Goal: Task Accomplishment & Management: Complete application form

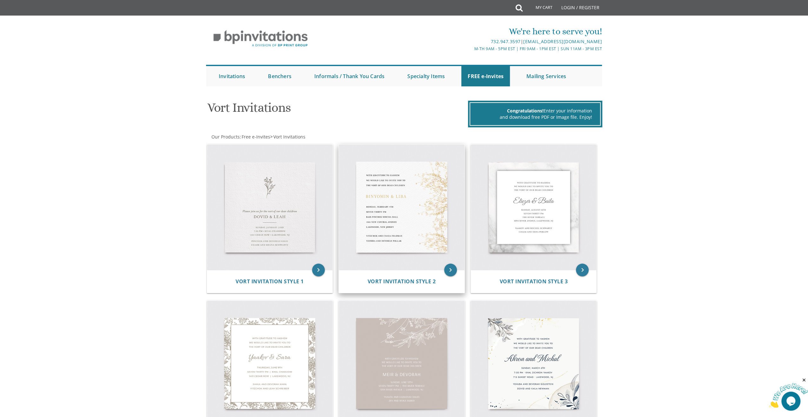
click at [392, 220] on img at bounding box center [402, 207] width 126 height 126
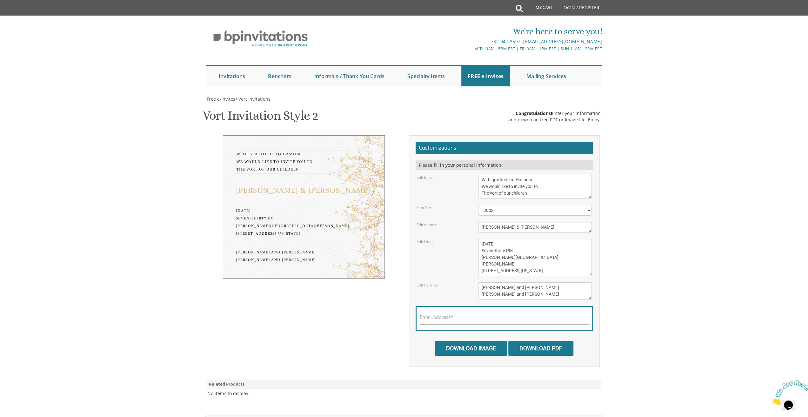
drag, startPoint x: 489, startPoint y: 194, endPoint x: 498, endPoint y: 192, distance: 9.1
click at [498, 192] on textarea "With gratitude to Hashem We would like to invite you to The vort of our children" at bounding box center [535, 187] width 114 height 24
click at [499, 193] on textarea "With gratitude to Hashem We would like to invite you to The vort of our children" at bounding box center [535, 187] width 114 height 24
drag, startPoint x: 538, startPoint y: 195, endPoint x: 508, endPoint y: 193, distance: 30.0
click at [508, 193] on textarea "With gratitude to Hashem We would like to invite you to The vort of our children" at bounding box center [535, 187] width 114 height 24
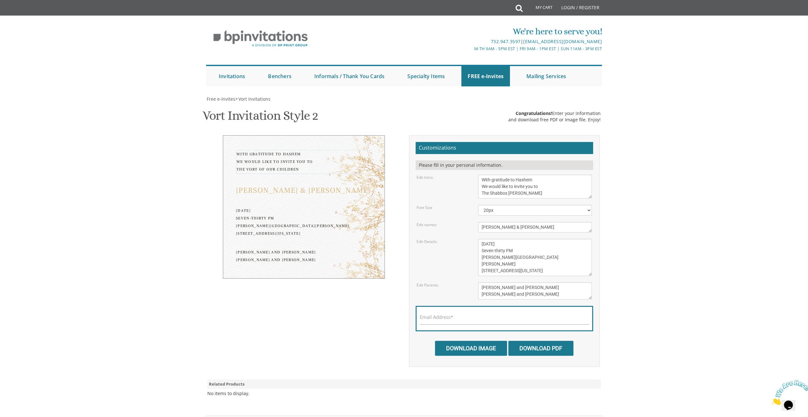
type textarea "With gratitude to Hashem We would like to invite you to The Shabbos [PERSON_NAM…"
click at [498, 228] on textarea "[PERSON_NAME] & [PERSON_NAME]" at bounding box center [535, 227] width 114 height 10
drag, startPoint x: 499, startPoint y: 226, endPoint x: 480, endPoint y: 225, distance: 18.4
click at [480, 225] on textarea "[PERSON_NAME] & [PERSON_NAME]" at bounding box center [535, 227] width 114 height 10
drag, startPoint x: 504, startPoint y: 227, endPoint x: 493, endPoint y: 226, distance: 10.5
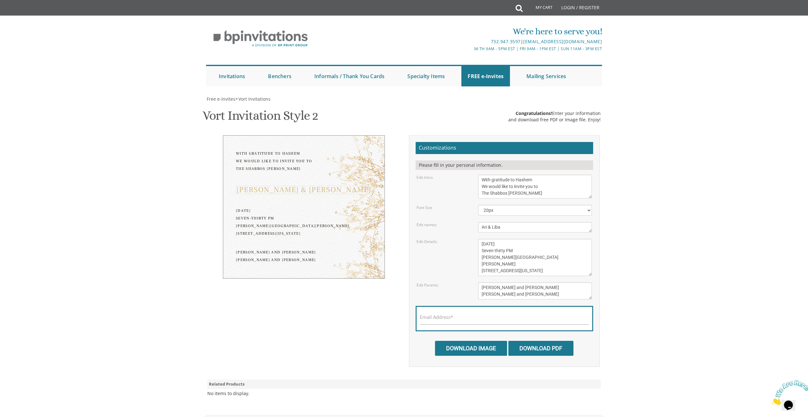
click at [493, 226] on textarea "[PERSON_NAME] & [PERSON_NAME]" at bounding box center [535, 227] width 114 height 10
type textarea "Ari & [PERSON_NAME]"
drag, startPoint x: 537, startPoint y: 287, endPoint x: 477, endPoint y: 286, distance: 60.0
click at [477, 286] on div "[PERSON_NAME] and [PERSON_NAME] [PERSON_NAME] and [PERSON_NAME]" at bounding box center [534, 290] width 123 height 17
drag, startPoint x: 508, startPoint y: 286, endPoint x: 494, endPoint y: 286, distance: 14.3
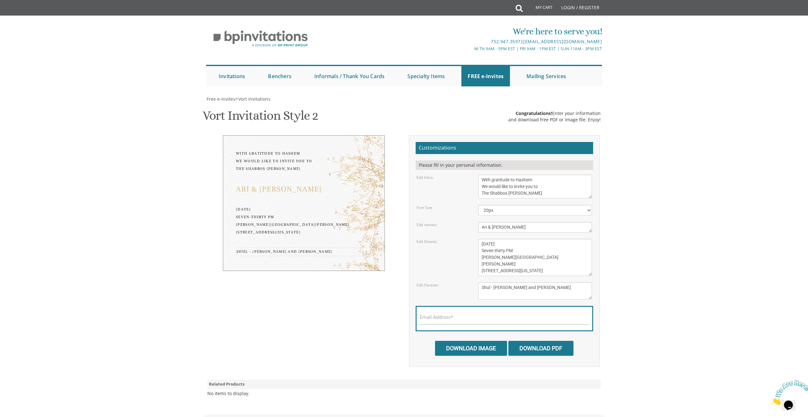
click at [494, 286] on textarea "[PERSON_NAME] and [PERSON_NAME] [PERSON_NAME] and [PERSON_NAME]" at bounding box center [535, 290] width 114 height 17
paste textarea "[PERSON_NAME]"
paste textarea "[STREET_ADDRESS]"
drag, startPoint x: 552, startPoint y: 292, endPoint x: 511, endPoint y: 293, distance: 41.3
click at [511, 293] on textarea "[PERSON_NAME] and [PERSON_NAME] [PERSON_NAME] and [PERSON_NAME]" at bounding box center [535, 290] width 114 height 17
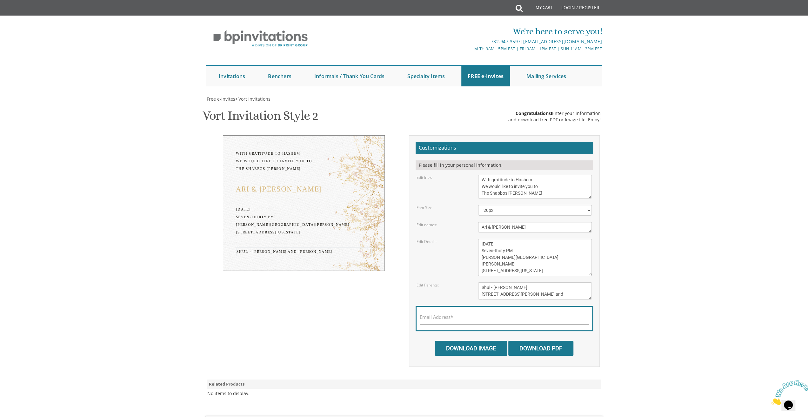
click at [524, 287] on textarea "[PERSON_NAME] and [PERSON_NAME] [PERSON_NAME] and [PERSON_NAME]" at bounding box center [535, 290] width 114 height 17
drag, startPoint x: 537, startPoint y: 292, endPoint x: 480, endPoint y: 294, distance: 56.8
click at [480, 294] on textarea "[PERSON_NAME] and [PERSON_NAME] [PERSON_NAME] and [PERSON_NAME]" at bounding box center [535, 290] width 114 height 17
click at [498, 293] on textarea "[PERSON_NAME] and [PERSON_NAME] [PERSON_NAME] and [PERSON_NAME]" at bounding box center [535, 290] width 114 height 17
drag, startPoint x: 490, startPoint y: 295, endPoint x: 647, endPoint y: 300, distance: 157.2
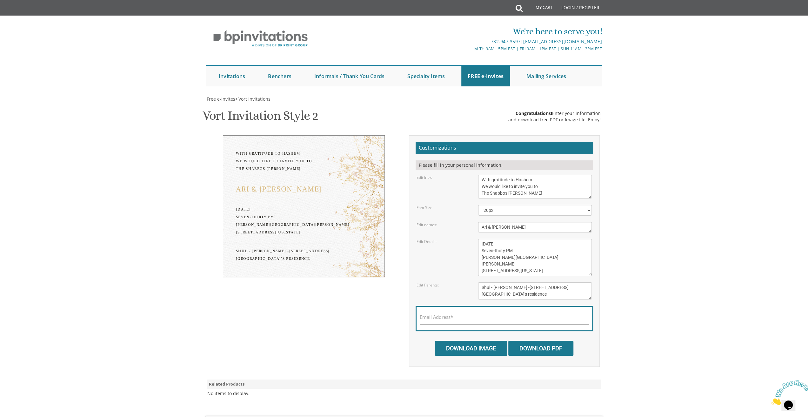
click at [647, 300] on body "My Cart Total: View Cart Item(s) Submit My Cart Total: View Cart Item(s) Login …" at bounding box center [404, 267] width 808 height 535
click at [505, 293] on textarea "[PERSON_NAME] and [PERSON_NAME] [PERSON_NAME] and [PERSON_NAME]" at bounding box center [535, 290] width 114 height 17
click at [524, 294] on textarea "[PERSON_NAME] and [PERSON_NAME] [PERSON_NAME] and [PERSON_NAME]" at bounding box center [535, 290] width 114 height 17
click at [525, 286] on textarea "[PERSON_NAME] and [PERSON_NAME] [PERSON_NAME] and [PERSON_NAME]" at bounding box center [535, 290] width 114 height 17
click at [528, 294] on textarea "[PERSON_NAME] and [PERSON_NAME] [PERSON_NAME] and [PERSON_NAME]" at bounding box center [535, 290] width 114 height 17
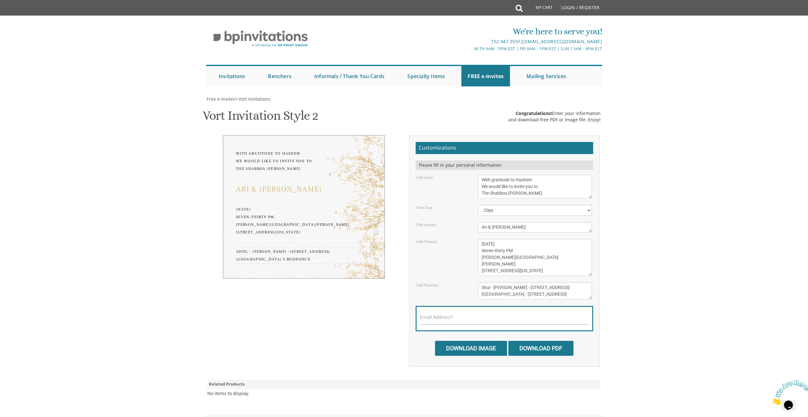
type textarea "Shul - [PERSON_NAME] - [STREET_ADDRESS][GEOGRAPHIC_DATA] - [STREET_ADDRESS]"
drag, startPoint x: 526, startPoint y: 269, endPoint x: 480, endPoint y: 241, distance: 53.9
click at [480, 241] on textarea "[DATE] Seven-thirty PM [PERSON_NAME][GEOGRAPHIC_DATA][PERSON_NAME] [STREET_ADDR…" at bounding box center [535, 257] width 114 height 37
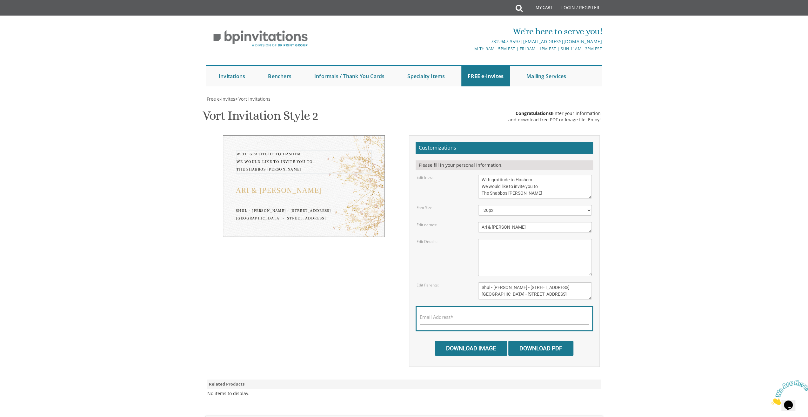
click at [538, 193] on textarea "With gratitude to Hashem We would like to invite you to The vort of our children" at bounding box center [535, 187] width 114 height 24
type textarea "With gratitude to Hashem We would like to invite you to The Shabbos Sheva Broch…"
click at [512, 228] on textarea "[PERSON_NAME] & [PERSON_NAME]" at bounding box center [535, 227] width 114 height 10
click at [488, 243] on textarea "[DATE] Seven-thirty PM [PERSON_NAME][GEOGRAPHIC_DATA][PERSON_NAME] [STREET_ADDR…" at bounding box center [535, 257] width 114 height 37
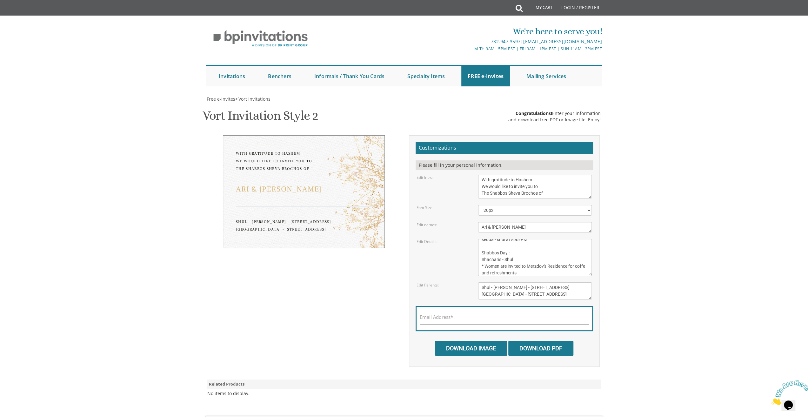
click at [488, 273] on textarea "[DATE] Seven-thirty PM [PERSON_NAME][GEOGRAPHIC_DATA][PERSON_NAME] [STREET_ADDR…" at bounding box center [535, 257] width 114 height 37
click at [487, 273] on textarea "[DATE] Seven-thirty PM [PERSON_NAME][GEOGRAPHIC_DATA][PERSON_NAME] [STREET_ADDR…" at bounding box center [535, 257] width 114 height 37
click at [488, 263] on textarea "[DATE] Seven-thirty PM [PERSON_NAME][GEOGRAPHIC_DATA][PERSON_NAME] [STREET_ADDR…" at bounding box center [535, 257] width 114 height 37
click at [532, 263] on textarea "[DATE] Seven-thirty PM [PERSON_NAME][GEOGRAPHIC_DATA][PERSON_NAME] [STREET_ADDR…" at bounding box center [535, 257] width 114 height 37
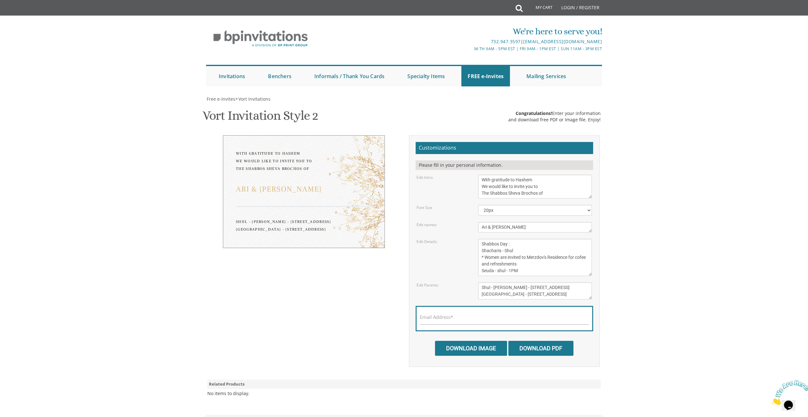
scroll to position [38, 0]
click at [482, 267] on textarea "[DATE] Seven-thirty PM [PERSON_NAME][GEOGRAPHIC_DATA][PERSON_NAME] [STREET_ADDR…" at bounding box center [535, 257] width 114 height 37
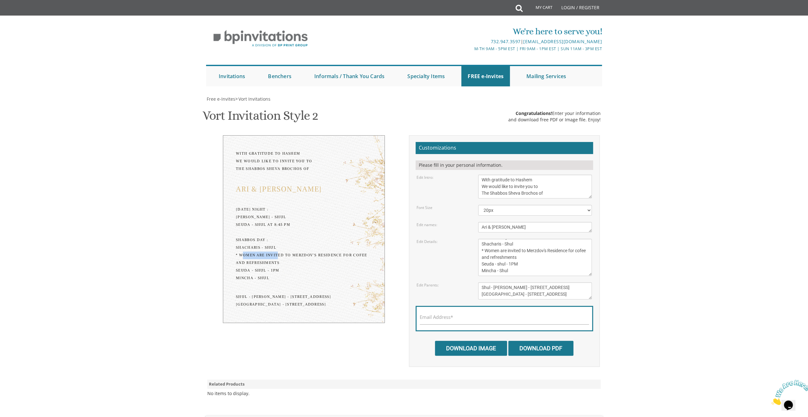
drag, startPoint x: 255, startPoint y: 254, endPoint x: 290, endPoint y: 253, distance: 34.9
click at [290, 253] on div "[DATE] Night : [PERSON_NAME] - shul seuda - shul at 8:45 PM Shabbos Day : Shach…" at bounding box center [304, 244] width 136 height 76
click at [544, 259] on textarea "[DATE] Seven-thirty PM [PERSON_NAME][GEOGRAPHIC_DATA][PERSON_NAME] [STREET_ADDR…" at bounding box center [535, 257] width 114 height 37
drag, startPoint x: 501, startPoint y: 246, endPoint x: 526, endPoint y: 245, distance: 25.1
click at [526, 245] on textarea "[DATE] Seven-thirty PM [PERSON_NAME][GEOGRAPHIC_DATA][PERSON_NAME] [STREET_ADDR…" at bounding box center [535, 257] width 114 height 37
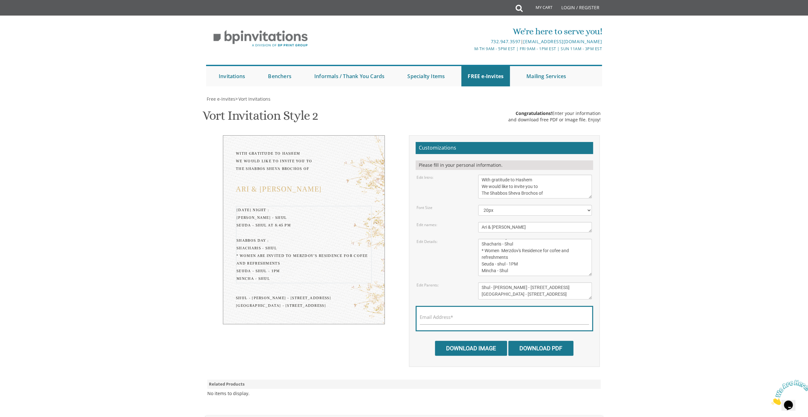
drag, startPoint x: 552, startPoint y: 244, endPoint x: 569, endPoint y: 249, distance: 17.8
click at [569, 249] on textarea "[DATE] Seven-thirty PM [PERSON_NAME][GEOGRAPHIC_DATA][PERSON_NAME] [STREET_ADDR…" at bounding box center [535, 257] width 114 height 37
click at [500, 247] on textarea "[DATE] Seven-thirty PM [PERSON_NAME][GEOGRAPHIC_DATA][PERSON_NAME] [STREET_ADDR…" at bounding box center [535, 257] width 114 height 37
paste textarea "cofee and refreshments"
click at [508, 247] on textarea "[DATE] Seven-thirty PM [PERSON_NAME][GEOGRAPHIC_DATA][PERSON_NAME] [STREET_ADDR…" at bounding box center [535, 257] width 114 height 37
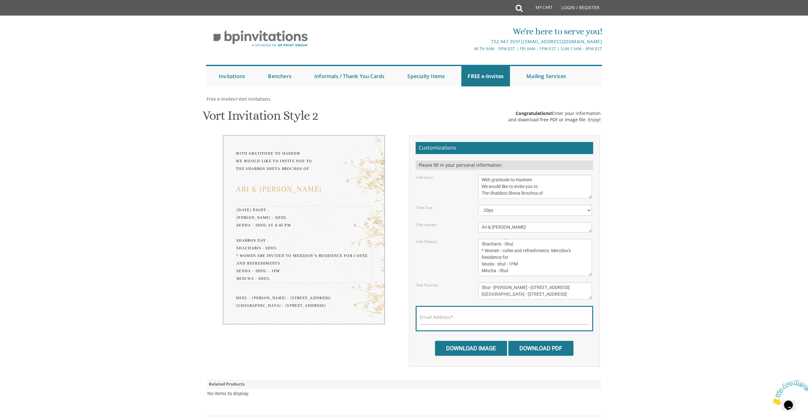
click at [510, 245] on textarea "[DATE] Seven-thirty PM [PERSON_NAME][GEOGRAPHIC_DATA][PERSON_NAME] [STREET_ADDR…" at bounding box center [535, 257] width 114 height 37
click at [551, 245] on textarea "[DATE] Seven-thirty PM [PERSON_NAME][GEOGRAPHIC_DATA][PERSON_NAME] [STREET_ADDR…" at bounding box center [535, 257] width 114 height 37
drag, startPoint x: 508, startPoint y: 252, endPoint x: 501, endPoint y: 250, distance: 6.6
click at [501, 250] on textarea "[DATE] Seven-thirty PM [PERSON_NAME][GEOGRAPHIC_DATA][PERSON_NAME] [STREET_ADDR…" at bounding box center [535, 257] width 114 height 37
click at [511, 266] on textarea "[DATE] Seven-thirty PM [PERSON_NAME][GEOGRAPHIC_DATA][PERSON_NAME] [STREET_ADDR…" at bounding box center [535, 257] width 114 height 37
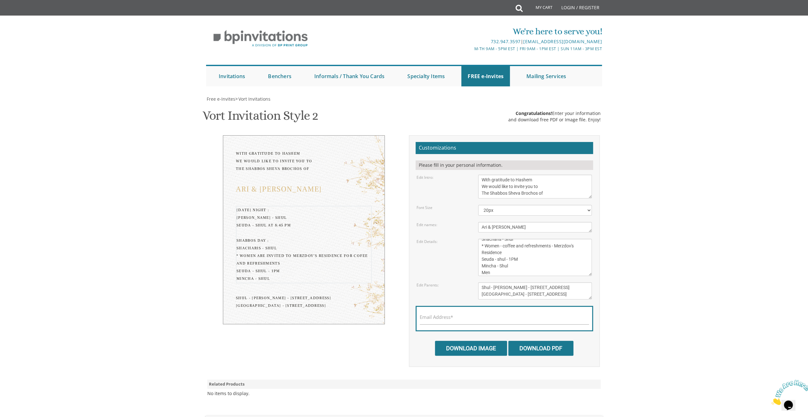
click at [482, 272] on textarea "[DATE] Seven-thirty PM [PERSON_NAME][GEOGRAPHIC_DATA][PERSON_NAME] [STREET_ADDR…" at bounding box center [535, 257] width 114 height 37
click at [494, 271] on textarea "[DATE] Seven-thirty PM [PERSON_NAME][GEOGRAPHIC_DATA][PERSON_NAME] [STREET_ADDR…" at bounding box center [535, 257] width 114 height 37
drag, startPoint x: 498, startPoint y: 259, endPoint x: 527, endPoint y: 260, distance: 29.2
click at [527, 260] on textarea "[DATE] Seven-thirty PM [PERSON_NAME][GEOGRAPHIC_DATA][PERSON_NAME] [STREET_ADDR…" at bounding box center [535, 257] width 114 height 37
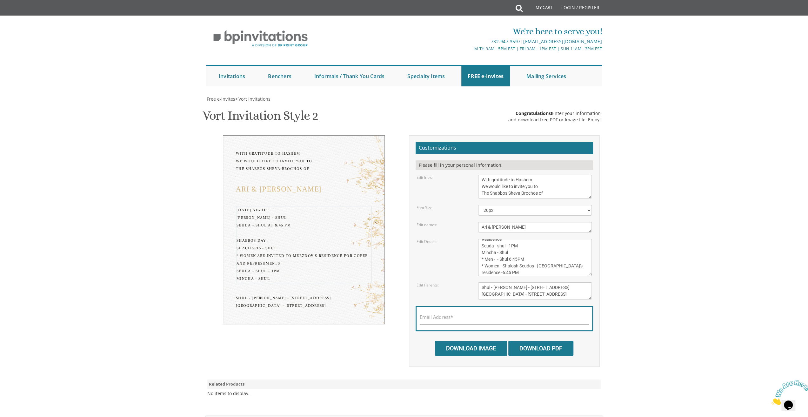
click at [510, 251] on textarea "[DATE] Seven-thirty PM [PERSON_NAME][GEOGRAPHIC_DATA][PERSON_NAME] [STREET_ADDR…" at bounding box center [535, 257] width 114 height 37
paste textarea "Shalosh Seudos"
drag, startPoint x: 538, startPoint y: 243, endPoint x: 504, endPoint y: 245, distance: 34.6
click at [504, 245] on textarea "[DATE] Seven-thirty PM [PERSON_NAME][GEOGRAPHIC_DATA][PERSON_NAME] [STREET_ADDR…" at bounding box center [535, 257] width 114 height 37
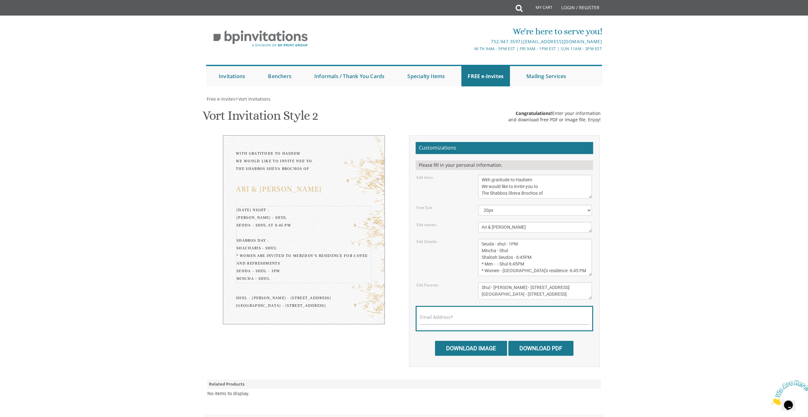
scroll to position [73, 0]
drag, startPoint x: 564, startPoint y: 251, endPoint x: 545, endPoint y: 249, distance: 18.9
click at [545, 249] on textarea "[DATE] Seven-thirty PM [PERSON_NAME][GEOGRAPHIC_DATA][PERSON_NAME] [STREET_ADDR…" at bounding box center [535, 257] width 114 height 37
drag, startPoint x: 525, startPoint y: 243, endPoint x: 512, endPoint y: 242, distance: 13.7
click at [512, 242] on textarea "[DATE] Seven-thirty PM [PERSON_NAME][GEOGRAPHIC_DATA][PERSON_NAME] [STREET_ADDR…" at bounding box center [535, 257] width 114 height 37
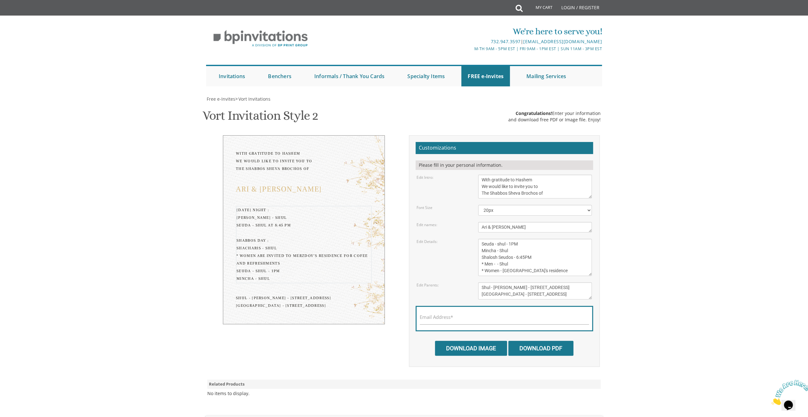
click at [500, 245] on textarea "[DATE] Seven-thirty PM [PERSON_NAME][GEOGRAPHIC_DATA][PERSON_NAME] [STREET_ADDR…" at bounding box center [535, 257] width 114 height 37
click at [545, 249] on textarea "[DATE] Seven-thirty PM [PERSON_NAME][GEOGRAPHIC_DATA][PERSON_NAME] [STREET_ADDR…" at bounding box center [535, 257] width 114 height 37
click at [509, 270] on textarea "[DATE] Seven-thirty PM [PERSON_NAME][GEOGRAPHIC_DATA][PERSON_NAME] [STREET_ADDR…" at bounding box center [535, 257] width 114 height 37
click at [538, 270] on textarea "[DATE] Seven-thirty PM [PERSON_NAME][GEOGRAPHIC_DATA][PERSON_NAME] [STREET_ADDR…" at bounding box center [535, 257] width 114 height 37
type textarea "[DATE] Night : [PERSON_NAME] - shul seuda - shul at 8:45 PM Shabbos Day : Shach…"
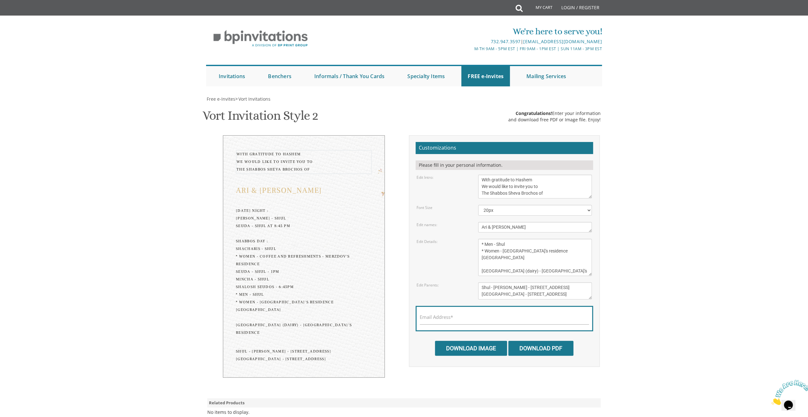
click at [486, 185] on textarea "With gratitude to Hashem We would like to invite you to The vort of our children" at bounding box center [535, 187] width 114 height 24
drag, startPoint x: 487, startPoint y: 185, endPoint x: 479, endPoint y: 185, distance: 7.6
click at [479, 185] on textarea "With gratitude to Hashem We would like to invite you to The vort of our children" at bounding box center [535, 187] width 114 height 24
click at [506, 225] on textarea "[PERSON_NAME] & [PERSON_NAME]" at bounding box center [535, 227] width 114 height 10
click at [482, 193] on textarea "With gratitude to Hashem We would like to invite you to The vort of our children" at bounding box center [535, 187] width 114 height 24
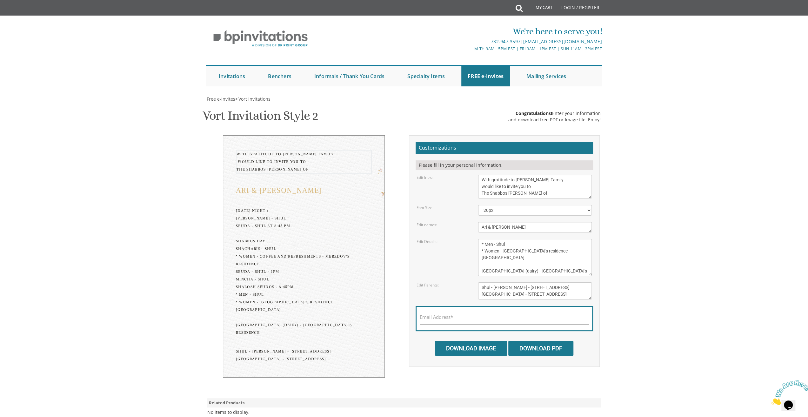
type textarea "With gratitude to [PERSON_NAME] Family would like to invite you to The Shabbos …"
click at [505, 225] on textarea "[PERSON_NAME] & [PERSON_NAME]" at bounding box center [535, 227] width 114 height 10
click at [481, 266] on textarea "[DATE] Seven-thirty PM [PERSON_NAME][GEOGRAPHIC_DATA][PERSON_NAME] [STREET_ADDR…" at bounding box center [535, 257] width 114 height 37
click at [482, 263] on textarea "[DATE] Seven-thirty PM [PERSON_NAME][GEOGRAPHIC_DATA][PERSON_NAME] [STREET_ADDR…" at bounding box center [535, 257] width 114 height 37
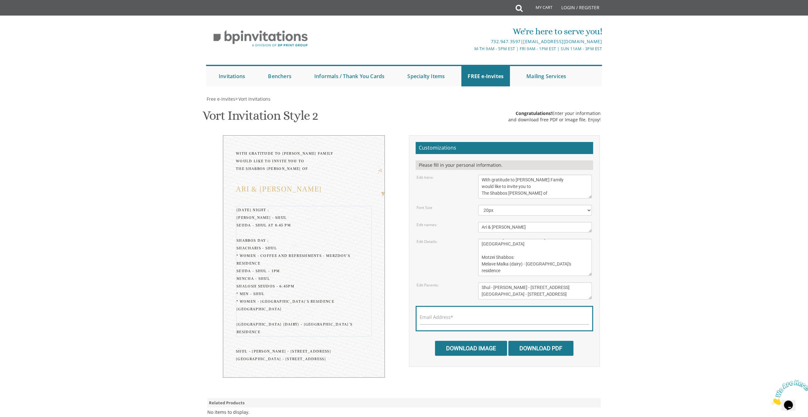
click at [567, 248] on textarea "[DATE] Seven-thirty PM [PERSON_NAME][GEOGRAPHIC_DATA][PERSON_NAME] [STREET_ADDR…" at bounding box center [535, 257] width 114 height 37
click at [566, 248] on textarea "[DATE] Seven-thirty PM [PERSON_NAME][GEOGRAPHIC_DATA][PERSON_NAME] [STREET_ADDR…" at bounding box center [535, 257] width 114 height 37
drag, startPoint x: 526, startPoint y: 247, endPoint x: 515, endPoint y: 247, distance: 11.1
click at [515, 247] on textarea "[DATE] Seven-thirty PM [PERSON_NAME][GEOGRAPHIC_DATA][PERSON_NAME] [STREET_ADDR…" at bounding box center [535, 257] width 114 height 37
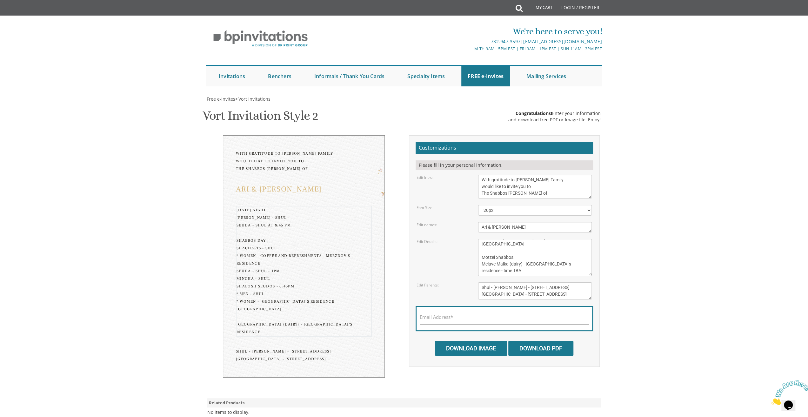
scroll to position [100, 0]
type textarea "[DATE] Night : [PERSON_NAME] - shul seuda - shul at 8:45 PM Shabbos Day : Shach…"
click at [505, 287] on textarea "[PERSON_NAME] and [PERSON_NAME] [PERSON_NAME] and [PERSON_NAME]" at bounding box center [535, 290] width 114 height 17
click at [481, 287] on textarea "[PERSON_NAME] and [PERSON_NAME] [PERSON_NAME] and [PERSON_NAME]" at bounding box center [535, 290] width 114 height 17
click at [557, 287] on textarea "[PERSON_NAME] and [PERSON_NAME] [PERSON_NAME] and [PERSON_NAME]" at bounding box center [535, 290] width 114 height 17
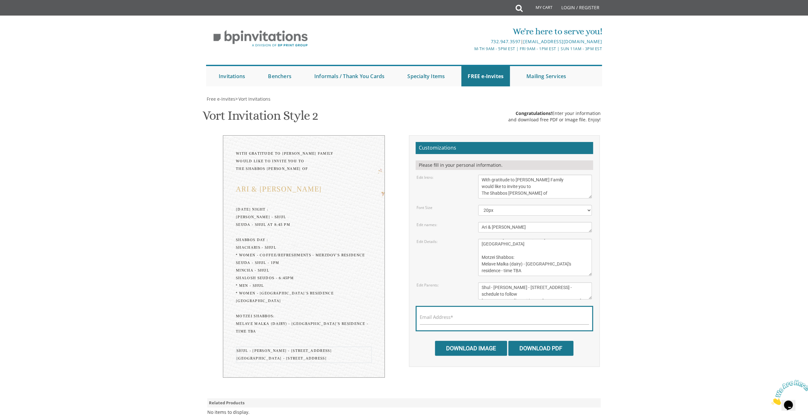
click at [490, 257] on textarea "[DATE] Seven-thirty PM [PERSON_NAME][GEOGRAPHIC_DATA][PERSON_NAME] [STREET_ADDR…" at bounding box center [535, 257] width 114 height 37
click at [556, 285] on textarea "[PERSON_NAME] and [PERSON_NAME] [PERSON_NAME] and [PERSON_NAME]" at bounding box center [535, 290] width 114 height 17
type textarea "Shul - [PERSON_NAME] - [STREET_ADDRESS] - schedule to follow [PERSON_NAME]'s Re…"
click at [517, 248] on textarea "[DATE] Seven-thirty PM [PERSON_NAME][GEOGRAPHIC_DATA][PERSON_NAME] [STREET_ADDR…" at bounding box center [535, 257] width 114 height 37
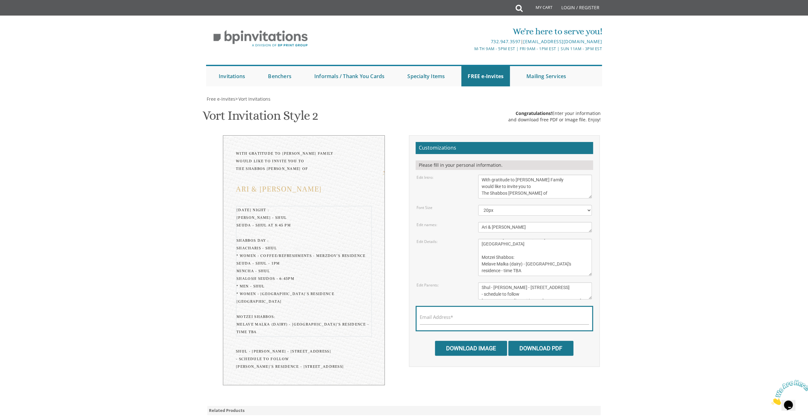
click at [479, 239] on textarea "[DATE] Seven-thirty PM [PERSON_NAME][GEOGRAPHIC_DATA][PERSON_NAME] [STREET_ADDR…" at bounding box center [535, 257] width 114 height 37
click at [482, 239] on textarea "[DATE] Seven-thirty PM [PERSON_NAME][GEOGRAPHIC_DATA][PERSON_NAME] [STREET_ADDR…" at bounding box center [535, 257] width 114 height 37
click at [490, 239] on textarea "[DATE] Seven-thirty PM [PERSON_NAME][GEOGRAPHIC_DATA][PERSON_NAME] [STREET_ADDR…" at bounding box center [535, 257] width 114 height 37
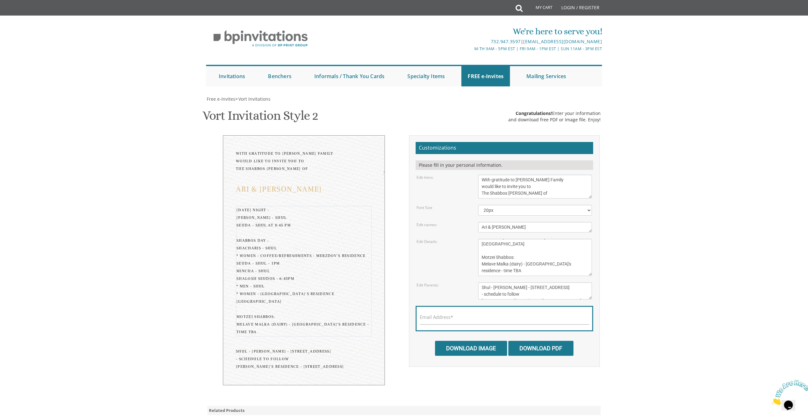
type textarea "[DATE] Night : [PERSON_NAME] - shul seuda - shul at 8:45 PM Shabbos Day : Shach…"
click at [496, 282] on textarea "[PERSON_NAME] and [PERSON_NAME] [PERSON_NAME] and [PERSON_NAME]" at bounding box center [535, 290] width 114 height 17
click at [428, 314] on label "Email Address*" at bounding box center [435, 317] width 33 height 7
click at [428, 316] on input "Email Address*" at bounding box center [503, 320] width 169 height 8
click at [512, 205] on select "20px 30px 40px 50px" at bounding box center [535, 210] width 114 height 11
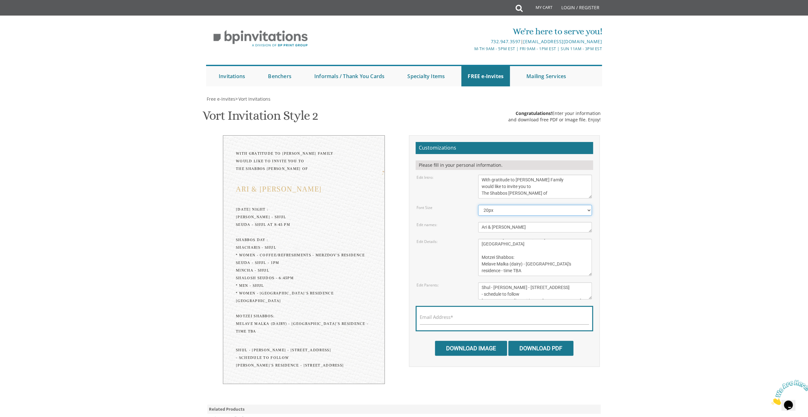
select select "50px"
click at [478, 205] on select "20px 30px 40px 50px" at bounding box center [535, 210] width 114 height 11
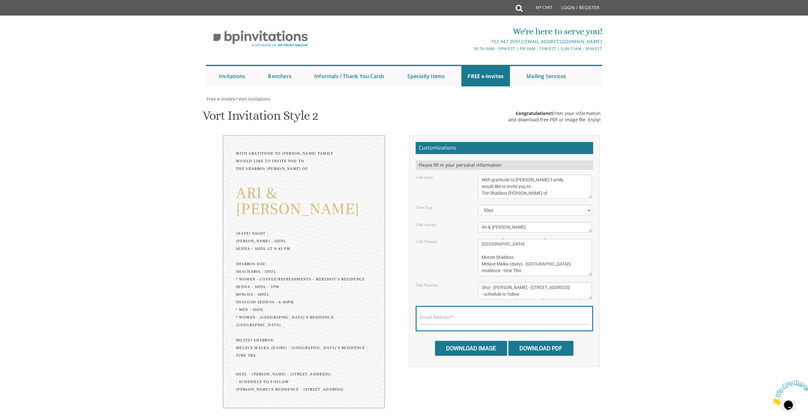
click at [441, 314] on label "Email Address*" at bounding box center [435, 317] width 33 height 7
click at [441, 316] on input "Email Address*" at bounding box center [503, 320] width 169 height 8
type input "[EMAIL_ADDRESS][DOMAIN_NAME]"
click at [479, 340] on input "Download Image" at bounding box center [471, 347] width 72 height 15
click at [545, 340] on input "Download PDF" at bounding box center [540, 347] width 65 height 15
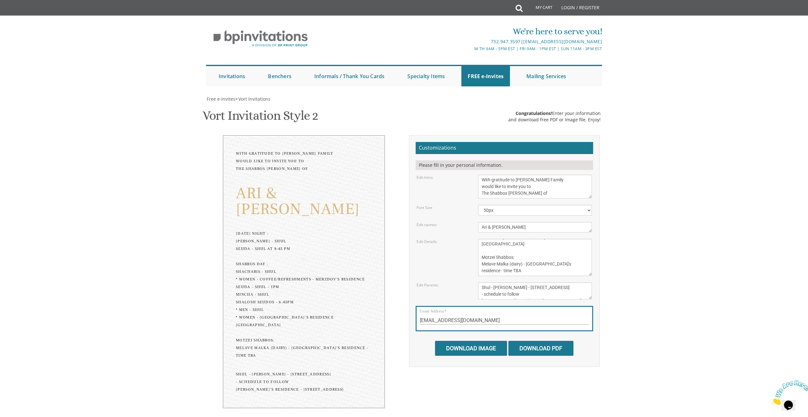
click at [534, 175] on textarea "With gratitude to Hashem We would like to invite you to The vort of our children" at bounding box center [535, 187] width 114 height 24
click at [507, 222] on textarea "[PERSON_NAME] & [PERSON_NAME]" at bounding box center [535, 227] width 114 height 10
click at [534, 175] on textarea "With gratitude to Hashem We would like to invite you to The vort of our children" at bounding box center [535, 187] width 114 height 24
click at [509, 222] on textarea "[PERSON_NAME] & [PERSON_NAME]" at bounding box center [535, 227] width 114 height 10
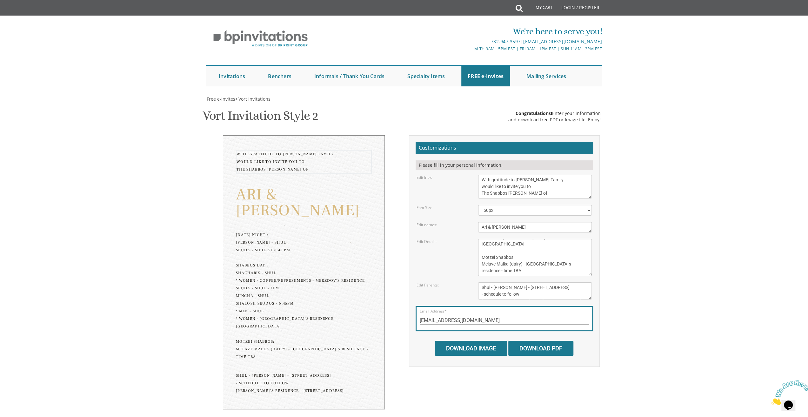
click at [534, 175] on textarea "With gratitude to Hashem We would like to invite you to The vort of our children" at bounding box center [535, 187] width 114 height 24
click at [513, 175] on textarea "With gratitude to Hashem We would like to invite you to The vort of our children" at bounding box center [535, 187] width 114 height 24
click at [512, 222] on textarea "[PERSON_NAME] & [PERSON_NAME]" at bounding box center [535, 227] width 114 height 10
click at [558, 175] on textarea "With gratitude to Hashem We would like to invite you to The vort of our children" at bounding box center [535, 187] width 114 height 24
click at [487, 175] on textarea "With gratitude to Hashem We would like to invite you to The vort of our children" at bounding box center [535, 187] width 114 height 24
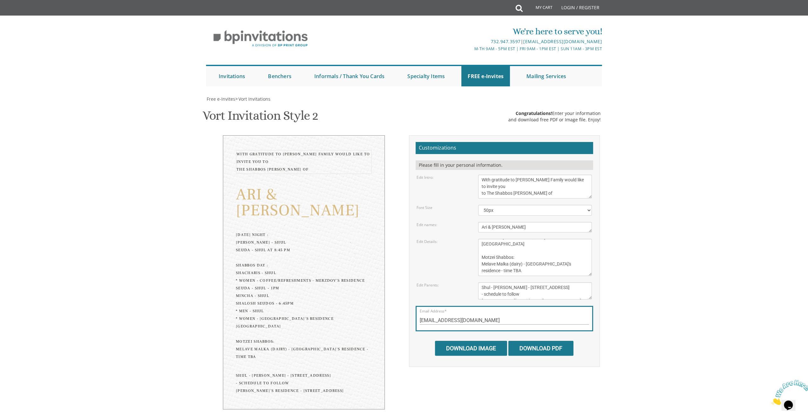
type textarea "With gratitude to [PERSON_NAME] Family would like to invite you to The Shabbos …"
click at [498, 205] on select "20px 30px 40px 50px" at bounding box center [535, 210] width 114 height 11
select select "40px"
click at [478, 205] on select "20px 30px 40px 50px" at bounding box center [535, 210] width 114 height 11
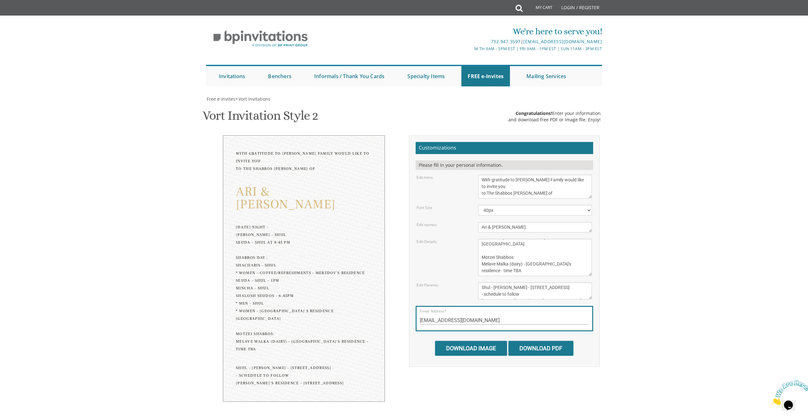
click at [506, 222] on textarea "[PERSON_NAME] & [PERSON_NAME]" at bounding box center [535, 227] width 114 height 10
click at [478, 340] on input "Download Image" at bounding box center [471, 347] width 72 height 15
click at [550, 340] on input "Download PDF" at bounding box center [540, 347] width 65 height 15
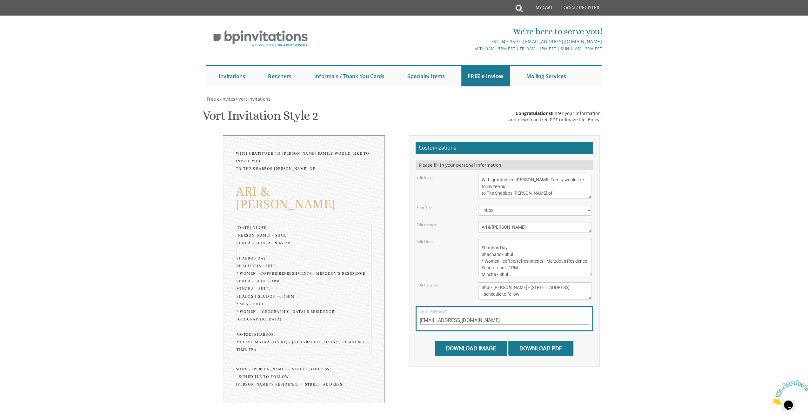
click at [514, 239] on textarea "[DATE] Seven-thirty PM [PERSON_NAME][GEOGRAPHIC_DATA][PERSON_NAME] [STREET_ADDR…" at bounding box center [535, 257] width 114 height 37
type textarea "[DATE] Night : [PERSON_NAME] - shul seuda - shul at 8:45 PM Shabbos Day : Shach…"
click at [464, 340] on input "Download Image" at bounding box center [471, 347] width 72 height 15
click at [538, 340] on input "Download PDF" at bounding box center [540, 347] width 65 height 15
